Goal: Use online tool/utility

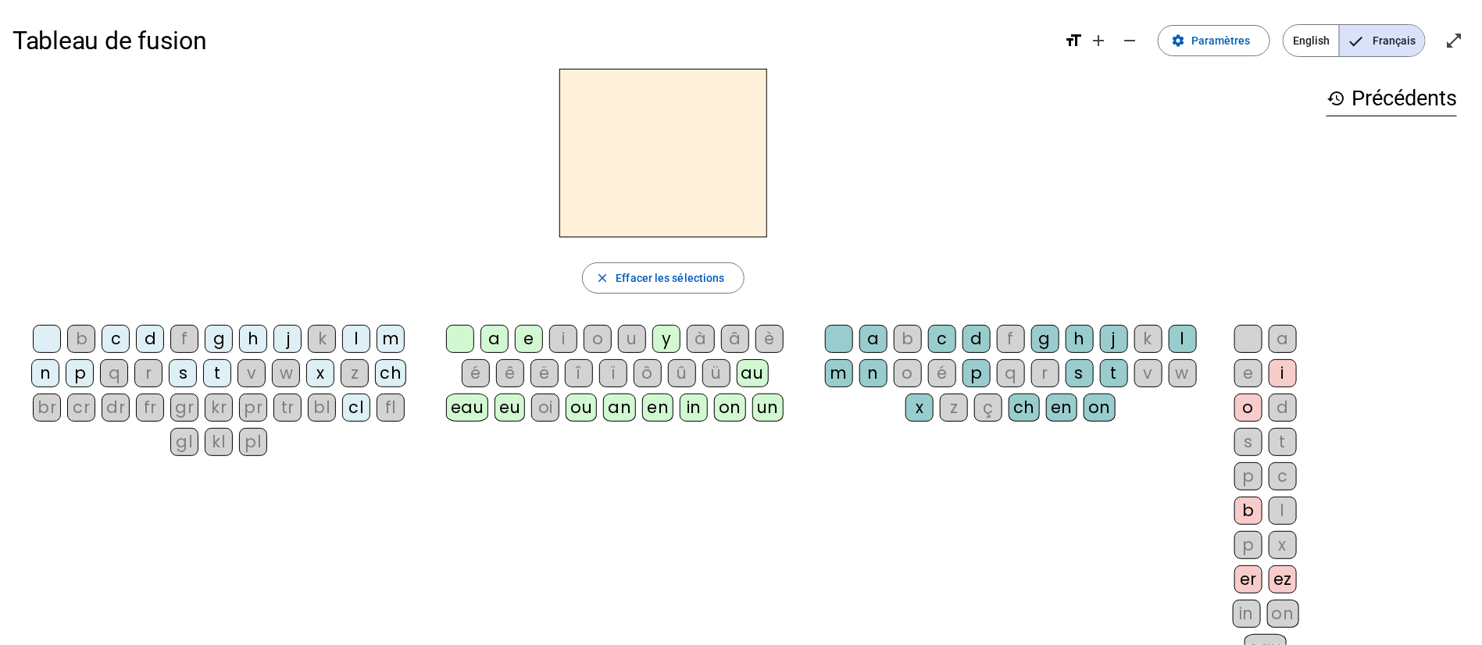
click at [543, 412] on div "oi" at bounding box center [545, 408] width 28 height 28
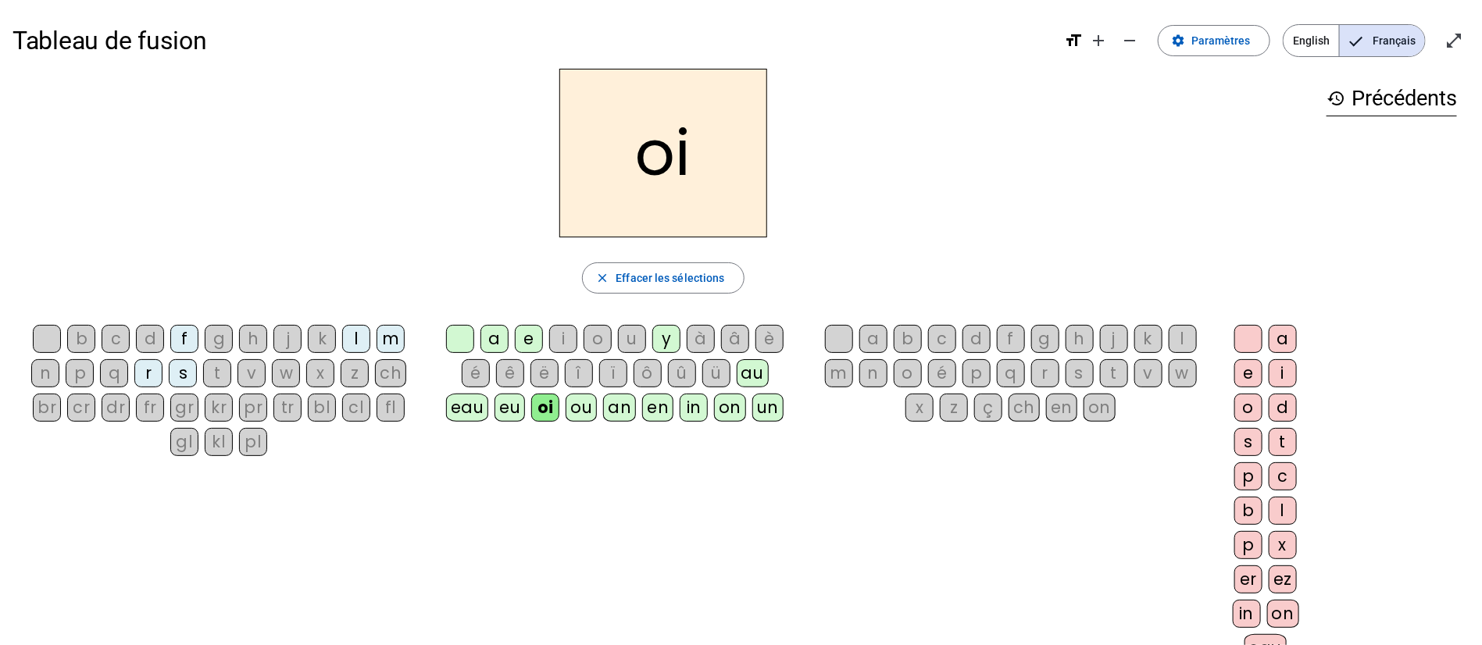
click at [213, 410] on div "kr" at bounding box center [219, 408] width 28 height 28
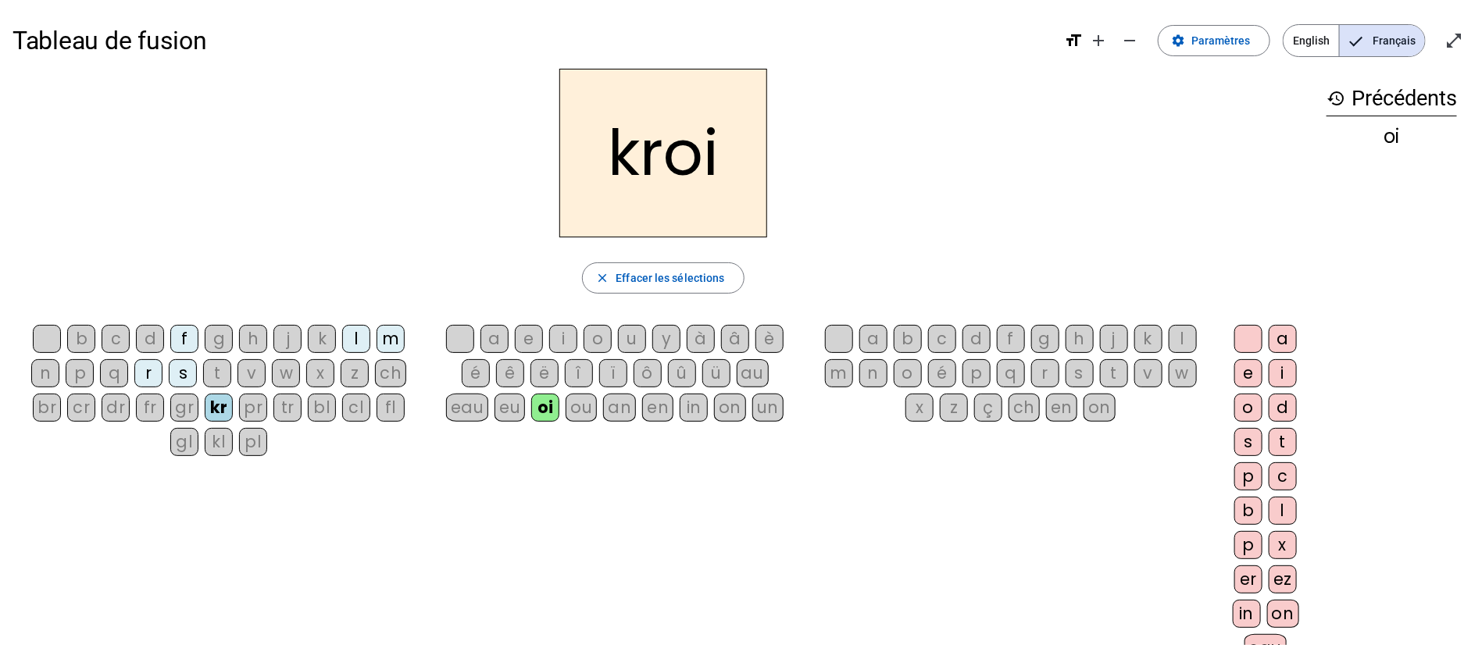
click at [391, 341] on div "m" at bounding box center [391, 339] width 28 height 28
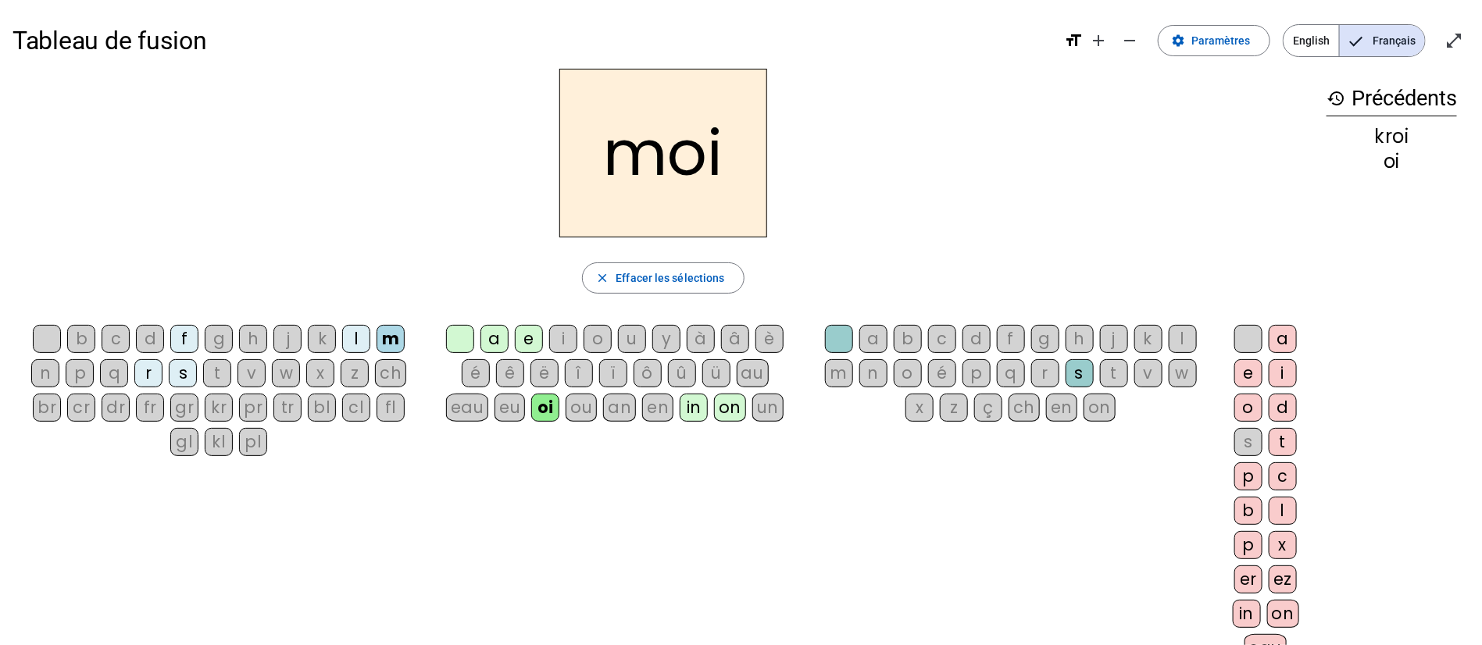
click at [391, 373] on div "ch" at bounding box center [390, 373] width 31 height 28
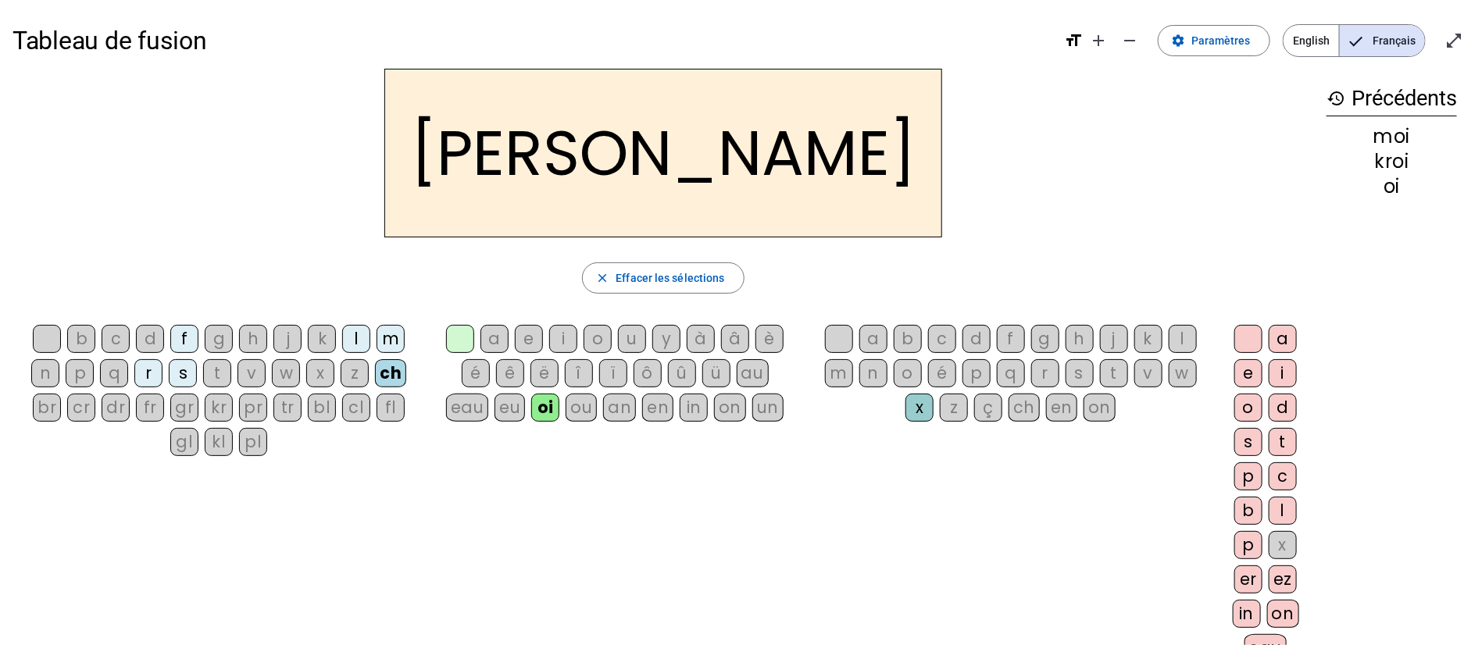
click at [387, 405] on div "fl" at bounding box center [391, 408] width 28 height 28
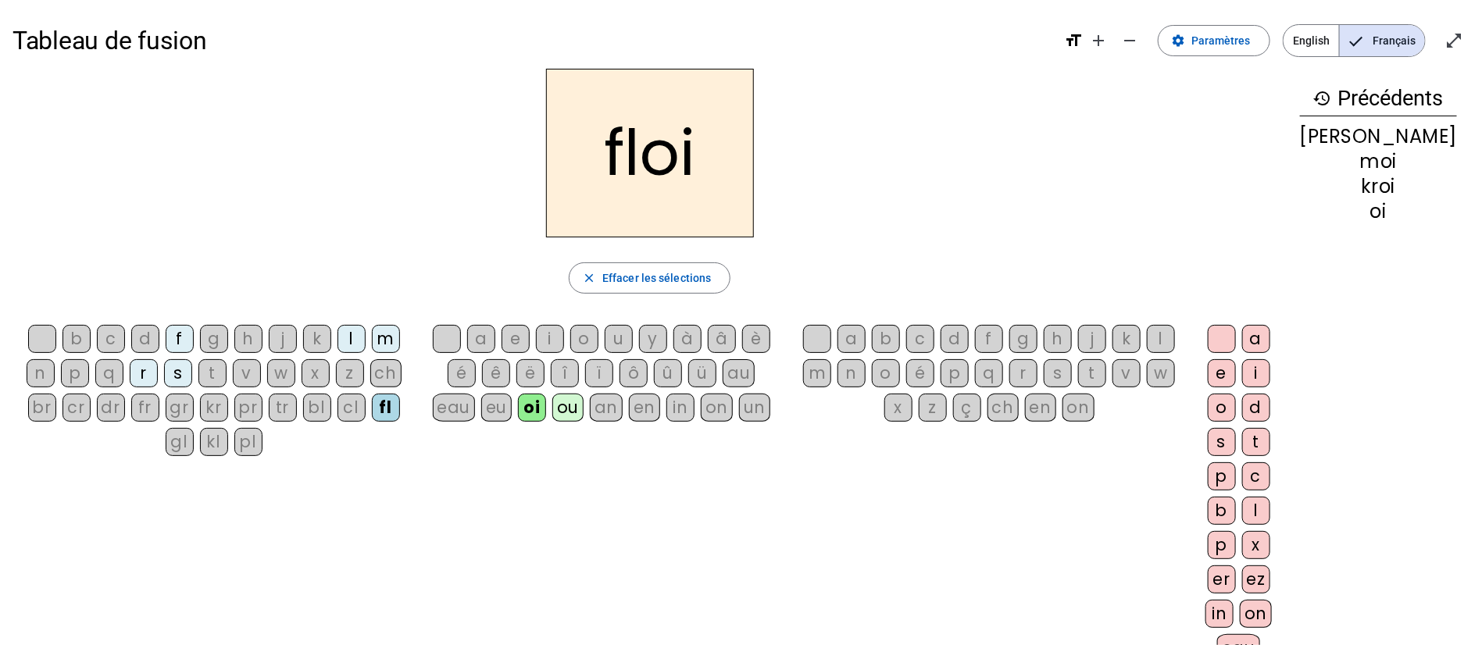
click at [226, 363] on div "t" at bounding box center [212, 373] width 28 height 28
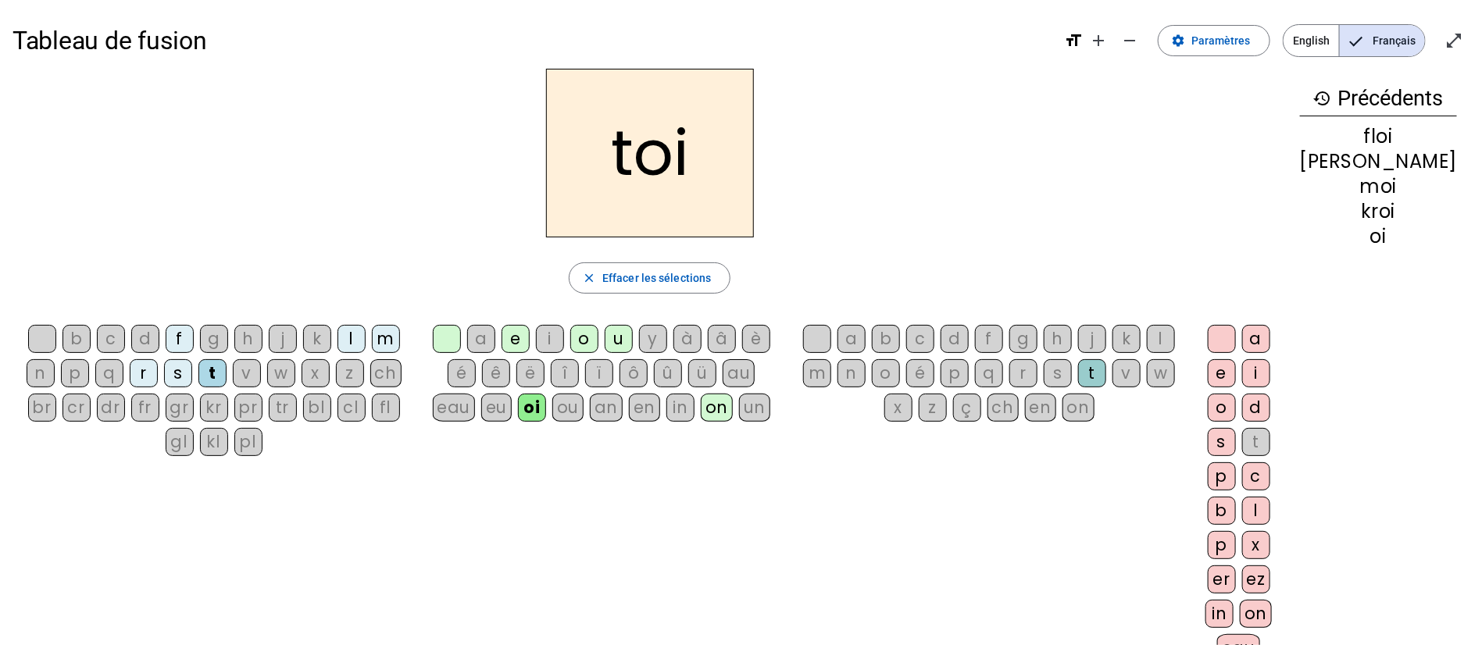
click at [108, 405] on div "dr" at bounding box center [111, 408] width 28 height 28
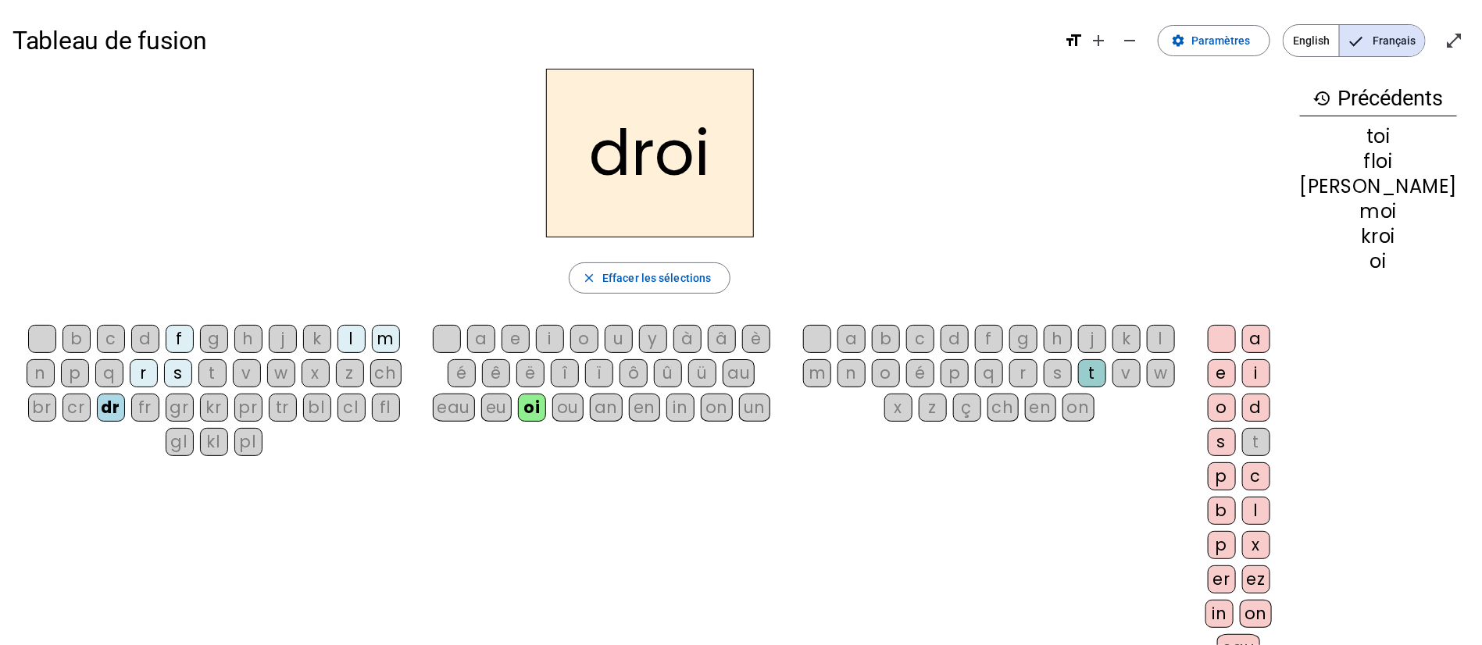
click at [257, 449] on div "pl" at bounding box center [248, 442] width 28 height 28
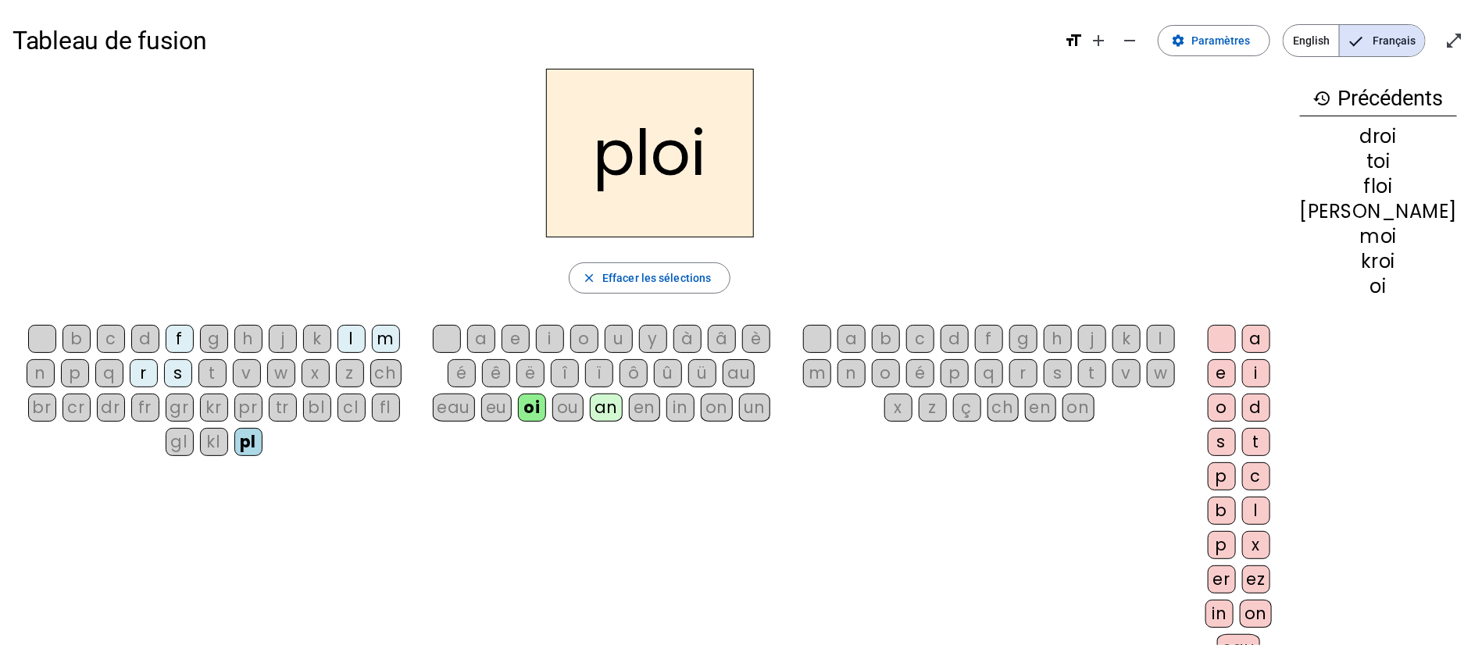
click at [660, 409] on div "en" at bounding box center [644, 408] width 31 height 28
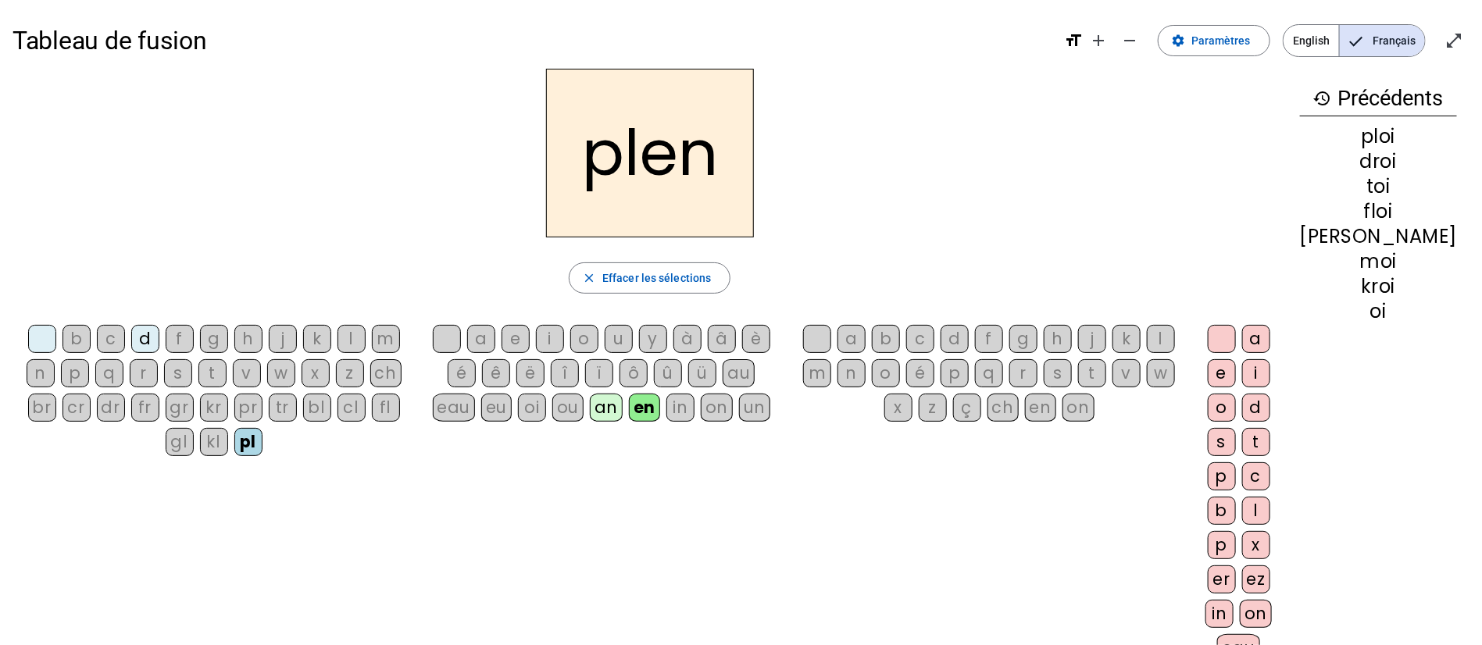
click at [476, 407] on div "eau" at bounding box center [454, 408] width 43 height 28
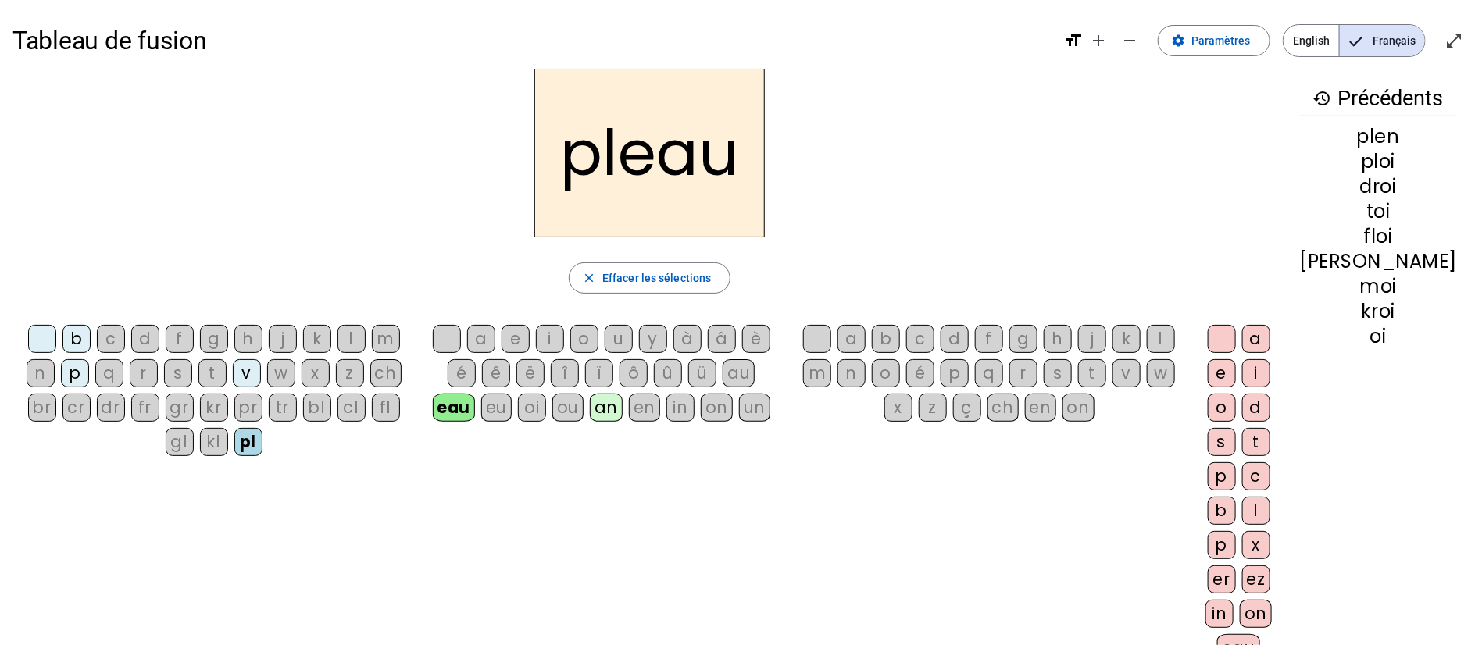
click at [770, 416] on div "un" at bounding box center [754, 408] width 31 height 28
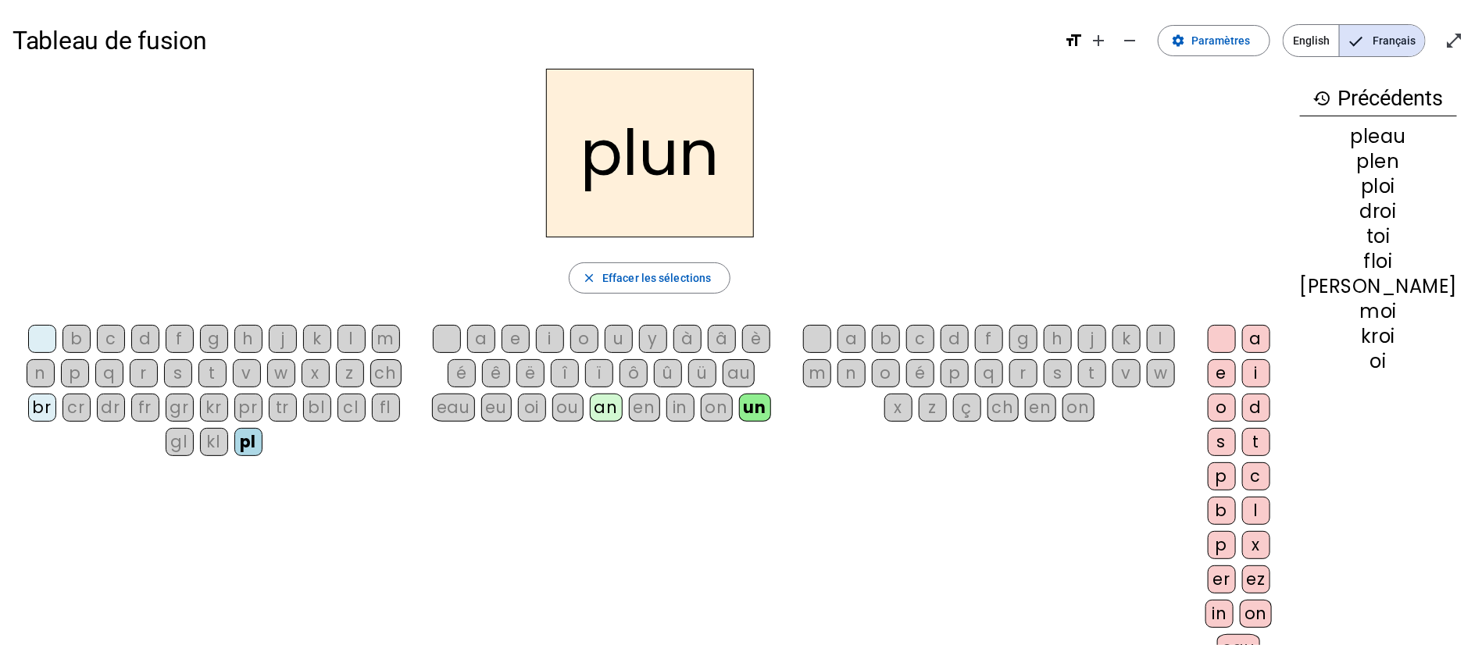
click at [755, 373] on div "au" at bounding box center [739, 373] width 32 height 28
